Goal: Ask a question

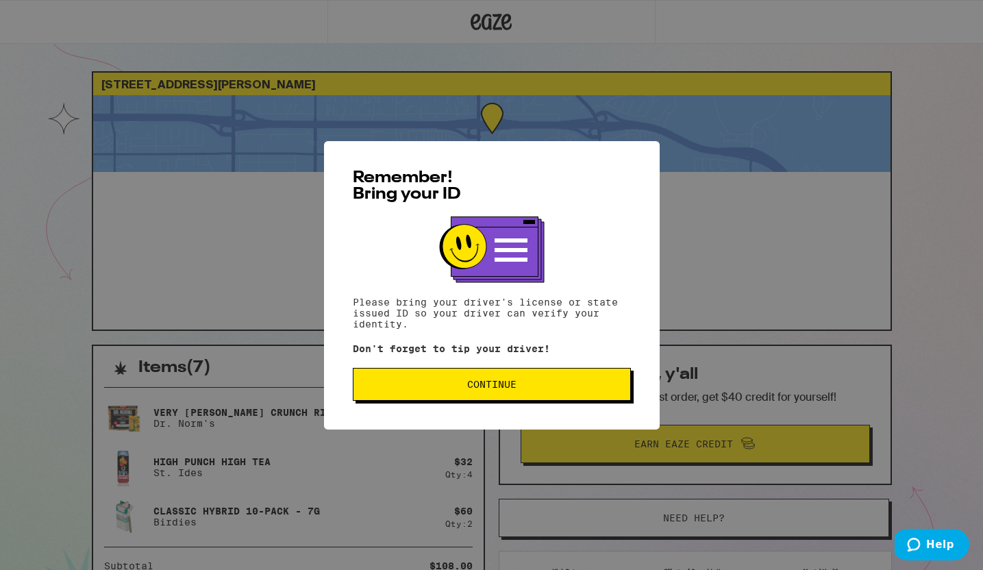
click at [545, 404] on div "Remember! Bring your ID Please bring your driver's license or state issued ID s…" at bounding box center [492, 285] width 336 height 289
click at [545, 393] on button "Continue" at bounding box center [492, 384] width 278 height 33
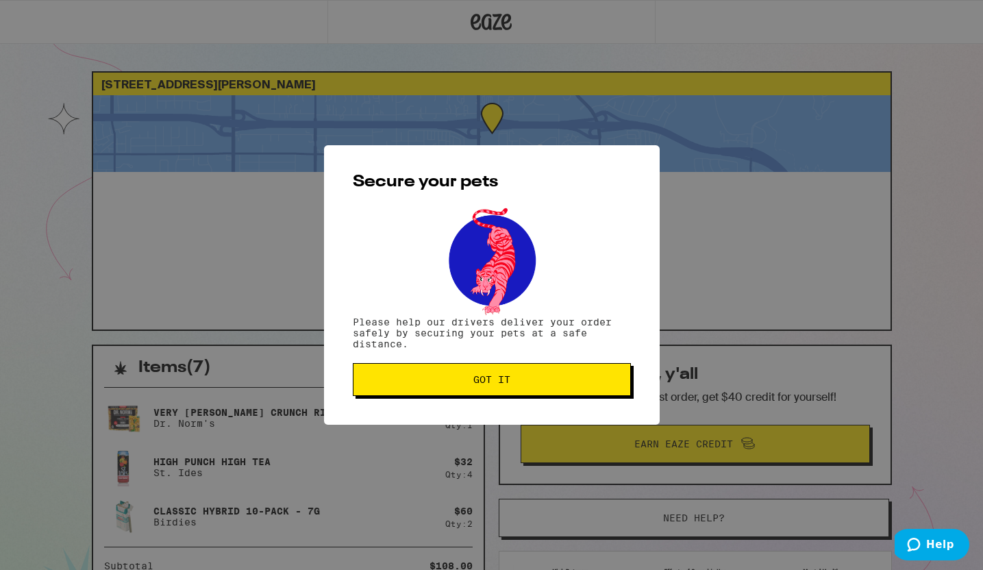
click at [545, 393] on button "Got it" at bounding box center [492, 379] width 278 height 33
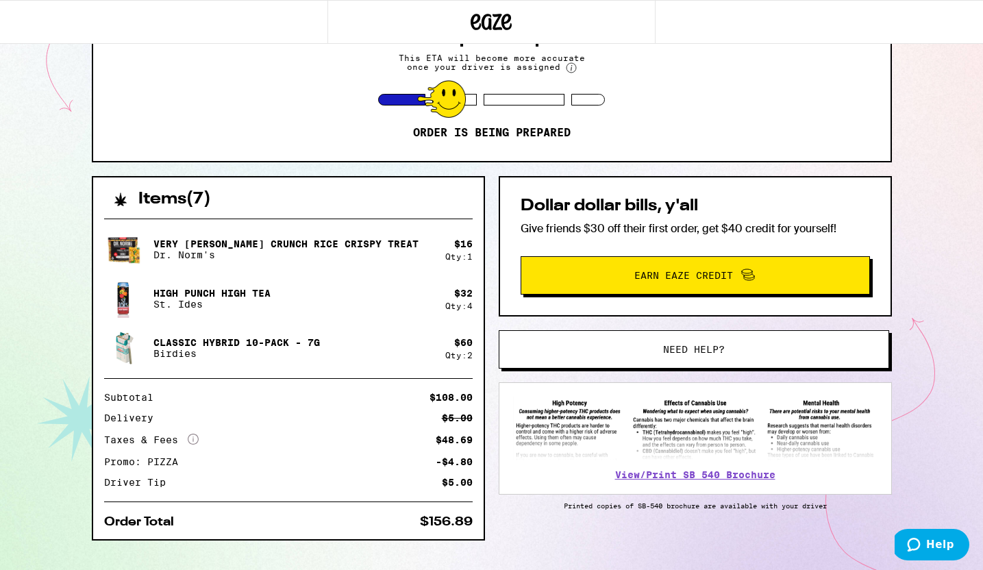
click at [574, 339] on button "Need help?" at bounding box center [694, 349] width 391 height 38
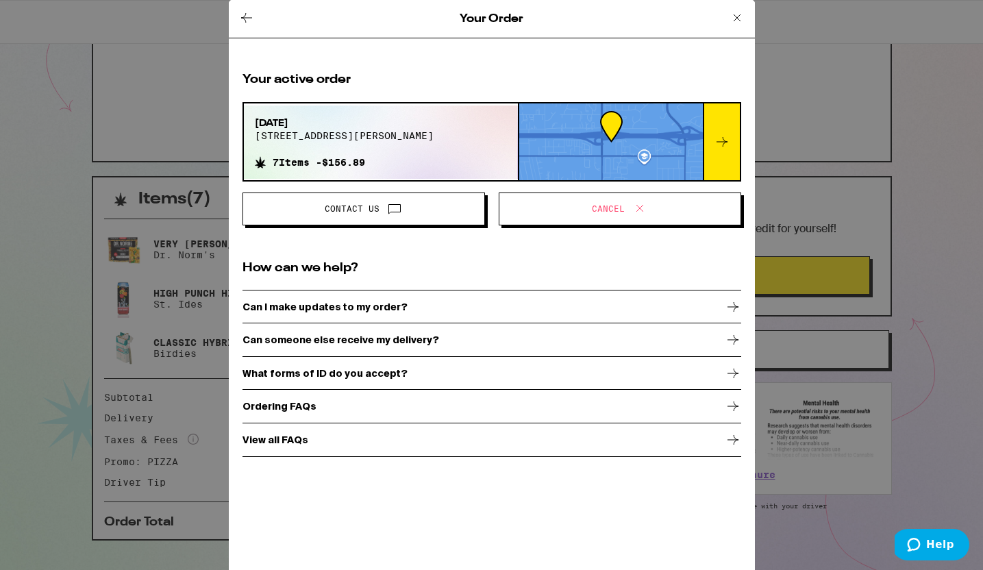
click at [391, 217] on span at bounding box center [395, 209] width 16 height 18
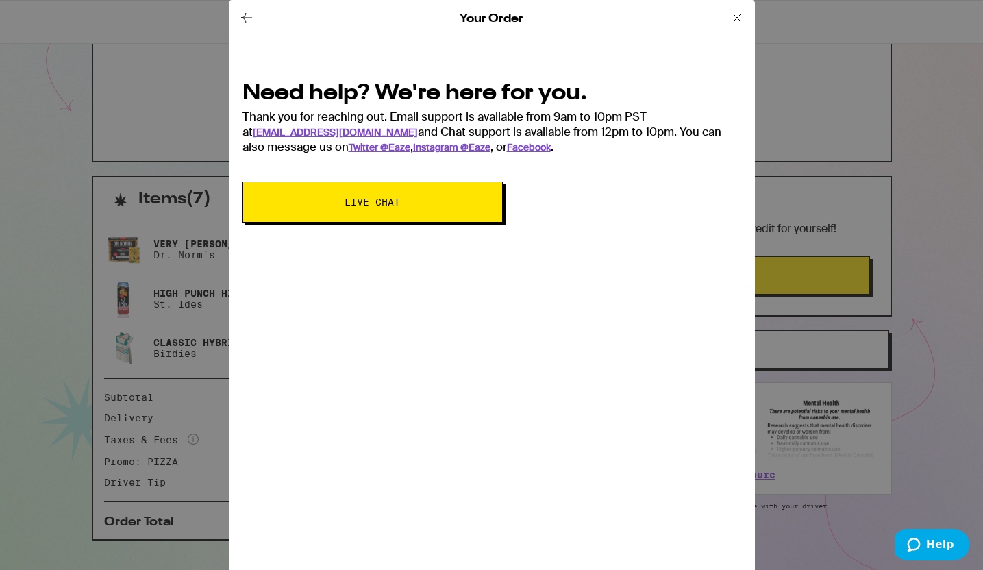
click at [735, 13] on icon at bounding box center [737, 18] width 16 height 16
